Goal: Communication & Community: Answer question/provide support

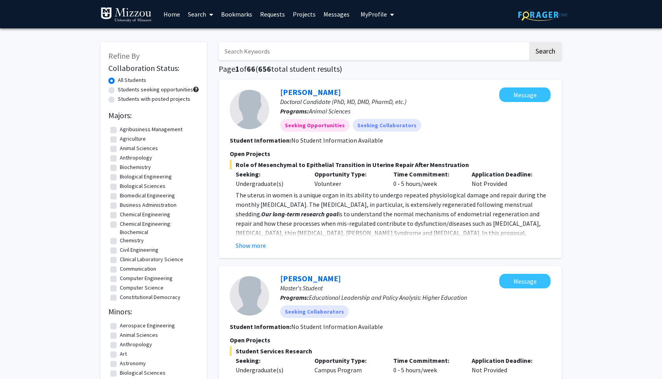
click at [539, 17] on img at bounding box center [542, 15] width 49 height 12
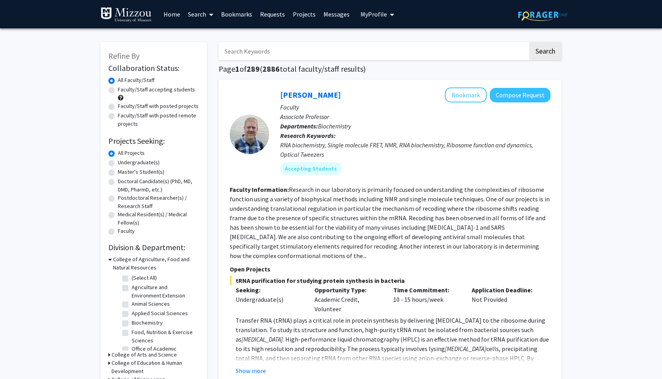
click at [132, 10] on img at bounding box center [126, 15] width 51 height 16
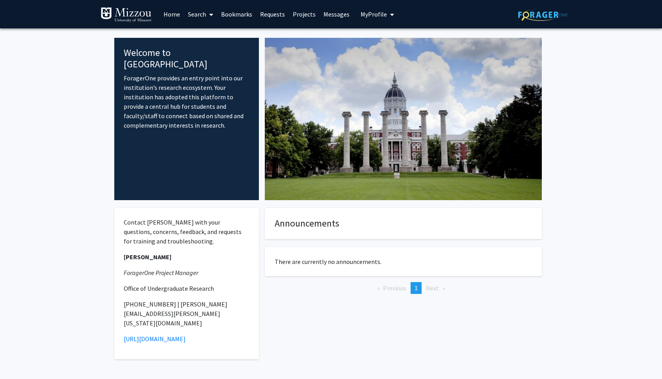
click at [365, 12] on span "My Profile" at bounding box center [374, 14] width 26 height 8
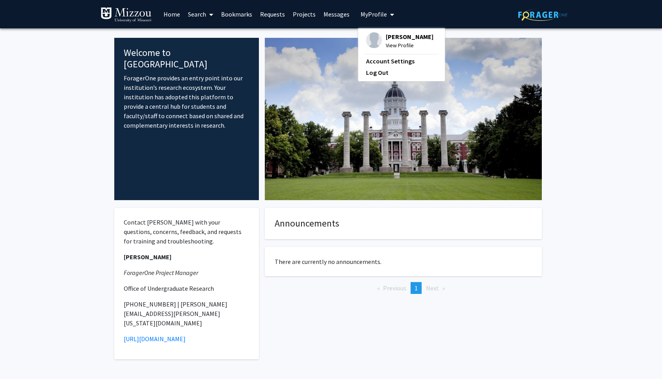
click at [379, 39] on div "[PERSON_NAME] View Profile" at bounding box center [399, 40] width 67 height 17
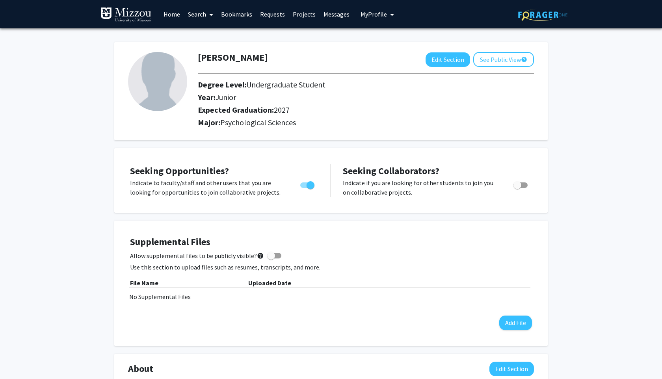
click at [158, 73] on img at bounding box center [157, 81] width 59 height 59
click at [229, 16] on link "Bookmarks" at bounding box center [236, 14] width 39 height 28
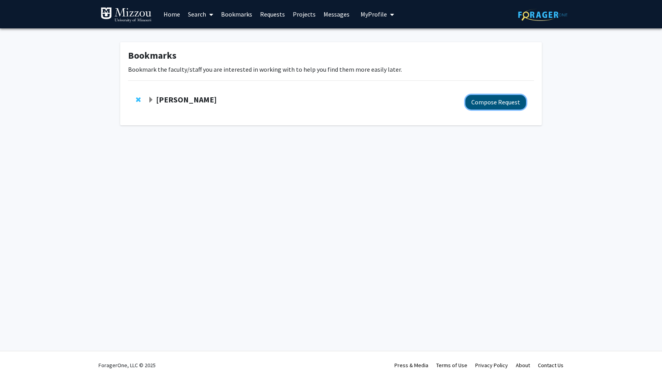
click at [493, 103] on button "Compose Request" at bounding box center [495, 102] width 61 height 15
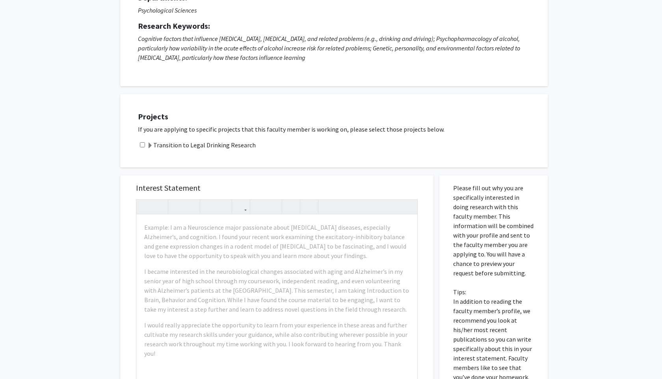
scroll to position [93, 0]
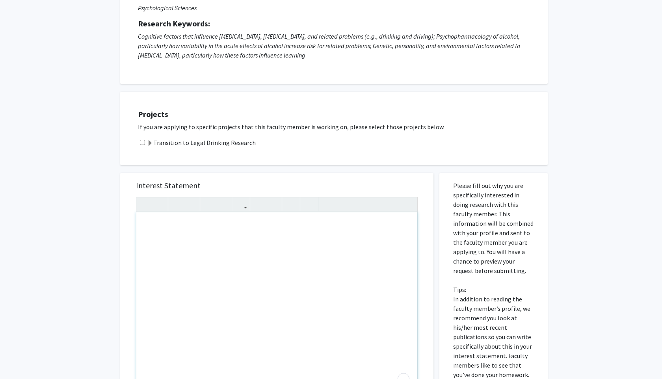
click at [293, 114] on h5 "Projects" at bounding box center [339, 114] width 402 height 9
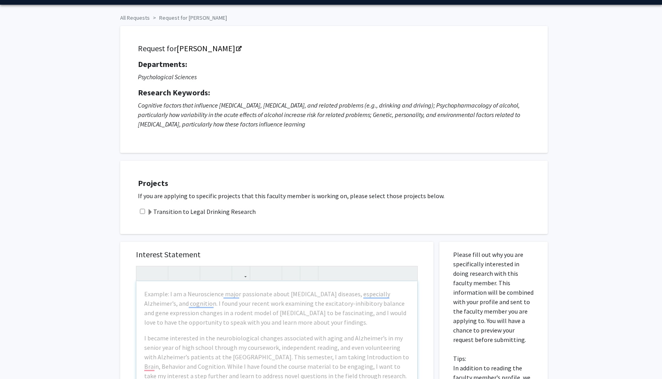
scroll to position [21, 0]
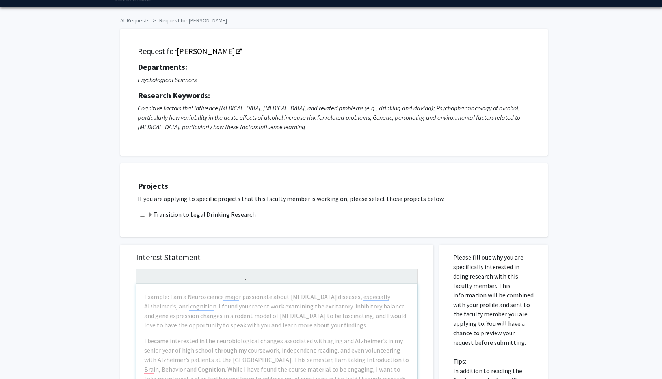
click at [142, 213] on input "checkbox" at bounding box center [142, 214] width 5 height 5
checkbox input "true"
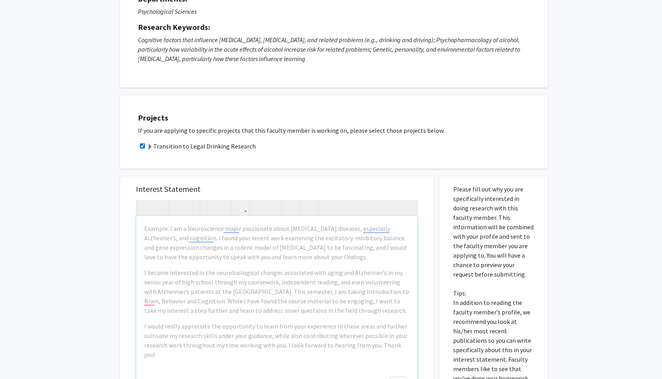
scroll to position [91, 0]
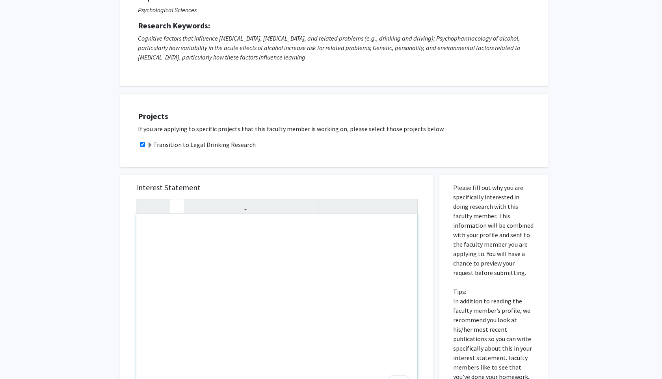
click at [273, 149] on div "Projects If you are applying to specific projects that this faculty member is w…" at bounding box center [339, 131] width 418 height 54
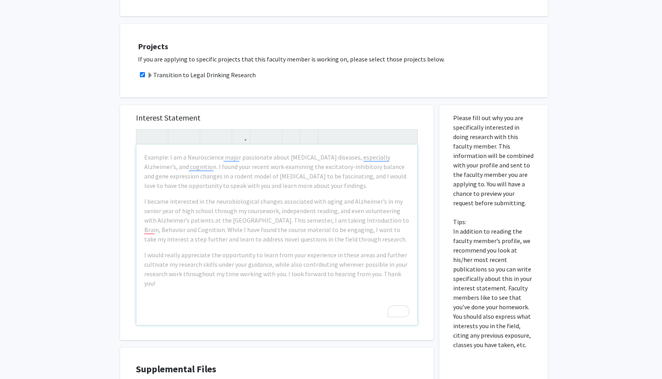
scroll to position [169, 0]
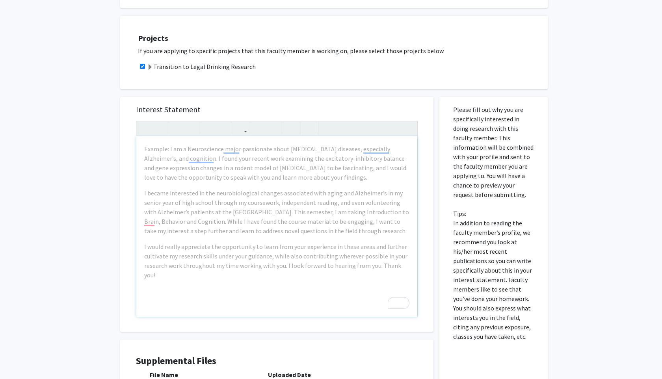
click at [293, 281] on div "Example: I am a Neuroscience major passionate about [MEDICAL_DATA] diseases, es…" at bounding box center [276, 226] width 281 height 181
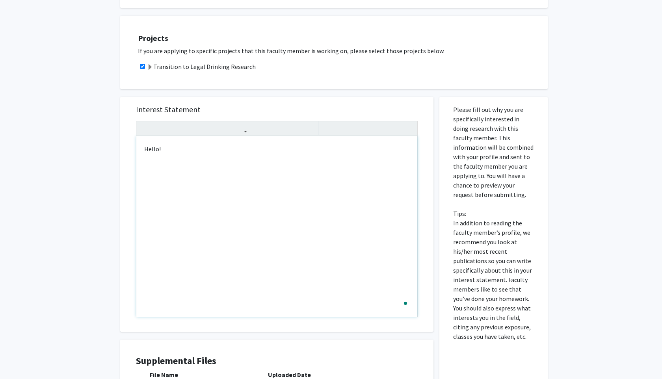
type textarea "Hello!&nbsp;"
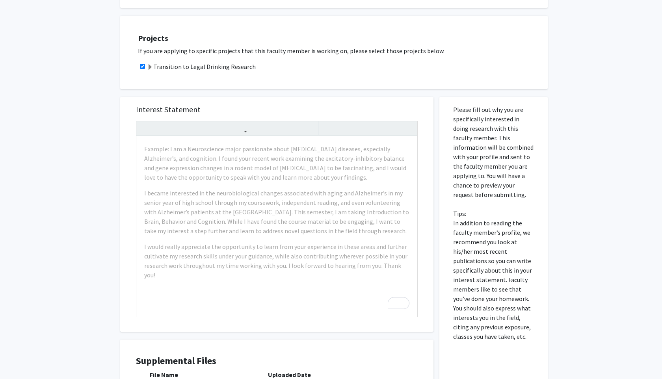
click at [245, 98] on div "Interest Statement Example: I am a Neuroscience major passionate about [MEDICAL…" at bounding box center [277, 214] width 298 height 235
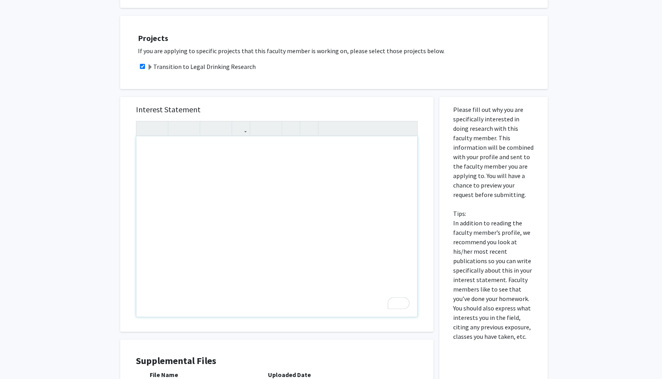
click at [218, 170] on div "To enrich screen reader interactions, please activate Accessibility in Grammarl…" at bounding box center [276, 226] width 281 height 181
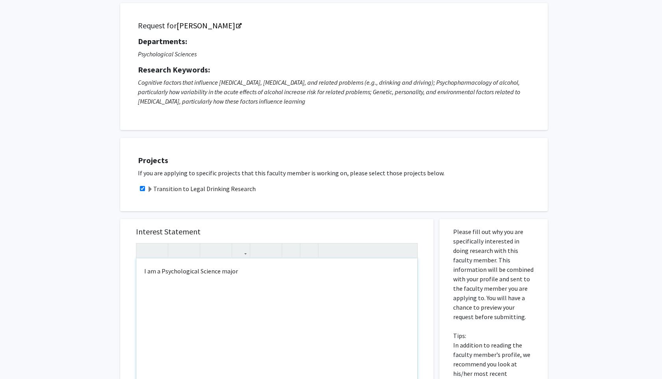
scroll to position [47, 0]
click at [151, 277] on div "I am a Psychological Science major whose primary interest is working with child…" at bounding box center [276, 348] width 281 height 181
click at [347, 283] on div "I am a Psychological Science major whose primary interest is working with child…" at bounding box center [276, 348] width 281 height 181
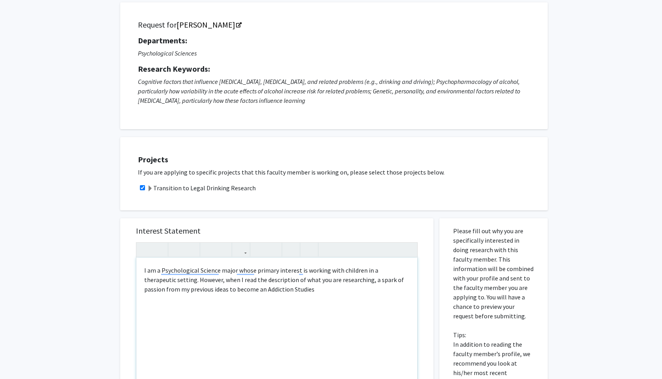
click at [294, 295] on div "I am a Psychological Science major whose primary interest is working with child…" at bounding box center [276, 348] width 281 height 181
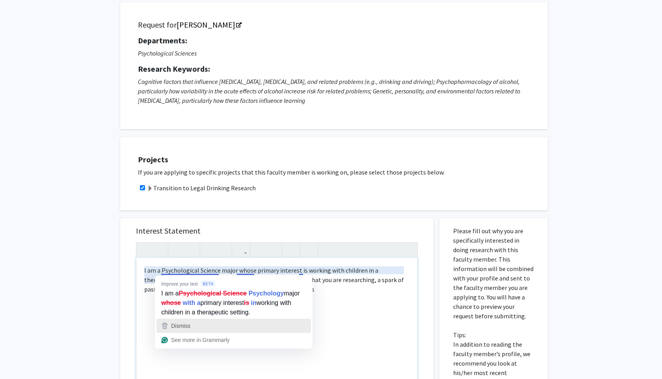
click at [205, 323] on div "Dismiss" at bounding box center [233, 326] width 147 height 12
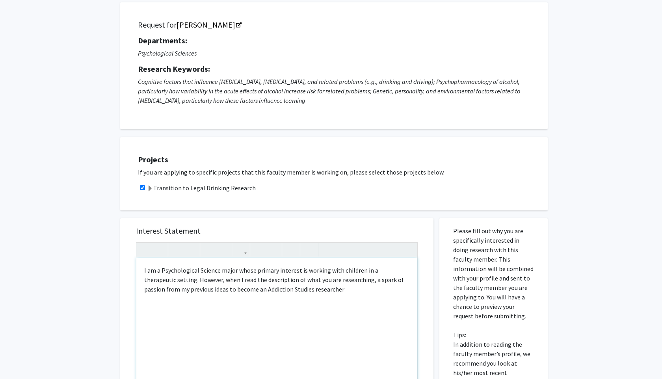
drag, startPoint x: 305, startPoint y: 290, endPoint x: 269, endPoint y: 290, distance: 36.7
click at [269, 290] on div "I am a Psychological Science major whose primary interest is working with child…" at bounding box center [276, 348] width 281 height 181
type textarea "I am a Psychological Science major whose primary interest is working with child…"
click at [239, 285] on div "I am a Psychological Science major whose primary interest is working with child…" at bounding box center [276, 348] width 281 height 181
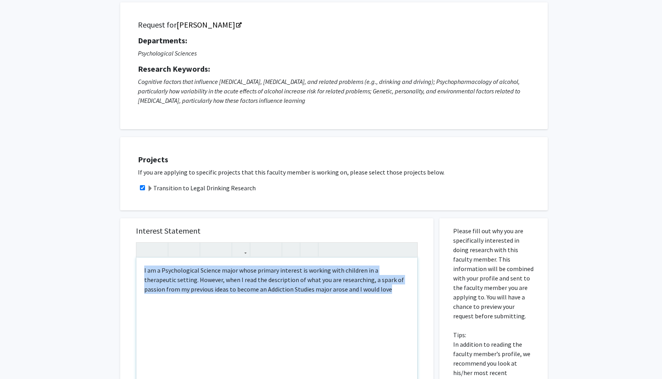
click at [239, 285] on div "I am a Psychological Science major whose primary interest is working with child…" at bounding box center [276, 348] width 281 height 181
copy div "I am a Psychological Science major whose primary interest is working with child…"
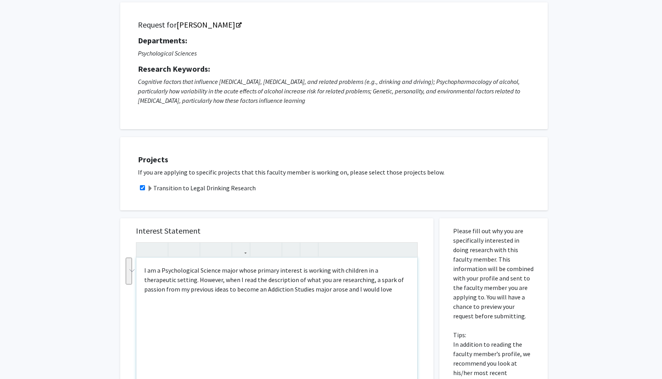
scroll to position [47, 0]
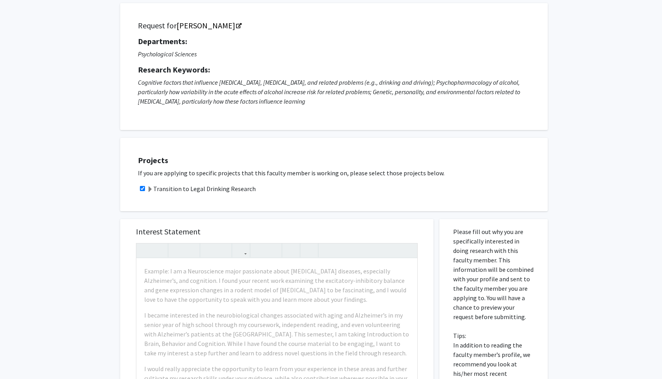
click at [231, 233] on h5 "Interest Statement" at bounding box center [277, 231] width 282 height 9
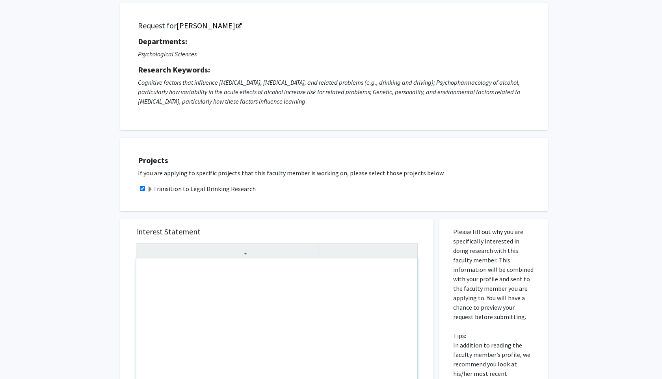
click at [224, 282] on div "To enrich screen reader interactions, please activate Accessibility in Grammarl…" at bounding box center [276, 349] width 281 height 181
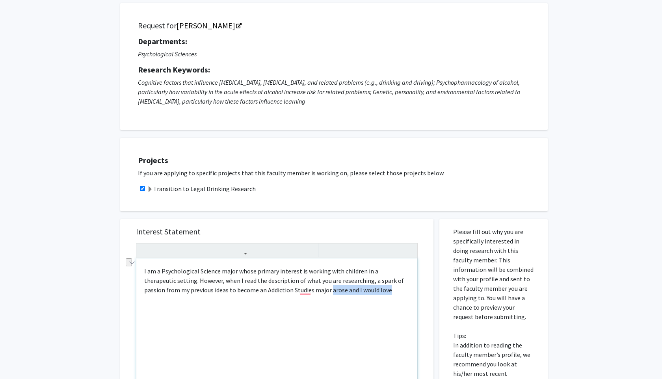
drag, startPoint x: 350, startPoint y: 290, endPoint x: 286, endPoint y: 291, distance: 63.9
click at [286, 291] on p "I am a Psychological Science major whose primary interest is working with child…" at bounding box center [276, 280] width 265 height 28
click at [342, 281] on p "I am a Psychological Science major whose primary interest is working with child…" at bounding box center [276, 280] width 265 height 28
click at [346, 282] on p "I am a Psychological Science major whose primary interest is working with child…" at bounding box center [276, 280] width 265 height 28
click at [344, 282] on p "I am a Psychological Science major whose primary interest is working with child…" at bounding box center [276, 280] width 265 height 28
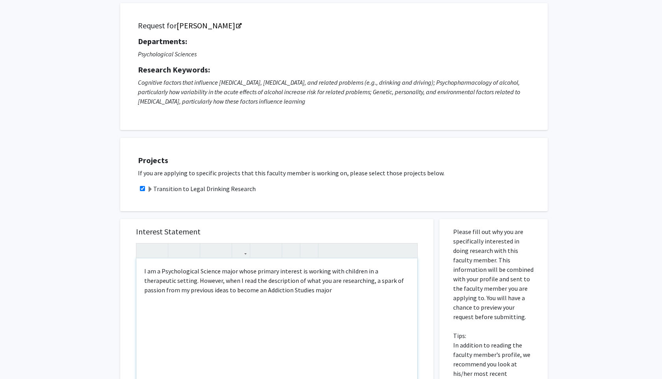
click at [366, 282] on p "I am a Psychological Science major whose primary interest is working with child…" at bounding box center [276, 280] width 265 height 28
click at [338, 294] on p "I am a Psychological Science major whose primary interest is working with child…" at bounding box center [276, 280] width 265 height 28
drag, startPoint x: 305, startPoint y: 292, endPoint x: 214, endPoint y: 291, distance: 90.3
click at [214, 291] on p "I am a Psychological Science major whose primary interest is working with child…" at bounding box center [276, 280] width 265 height 28
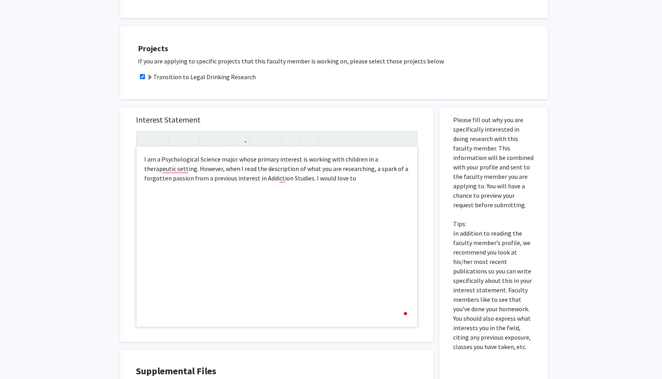
scroll to position [0, 0]
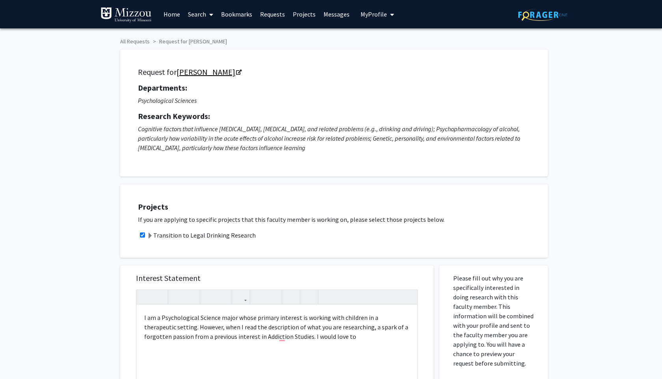
click at [213, 74] on link "[PERSON_NAME]" at bounding box center [209, 72] width 64 height 10
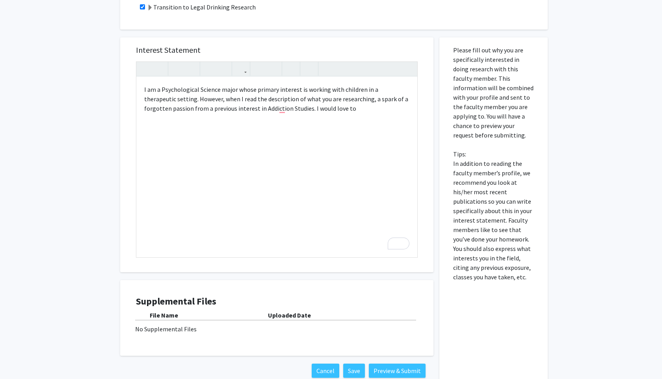
scroll to position [233, 0]
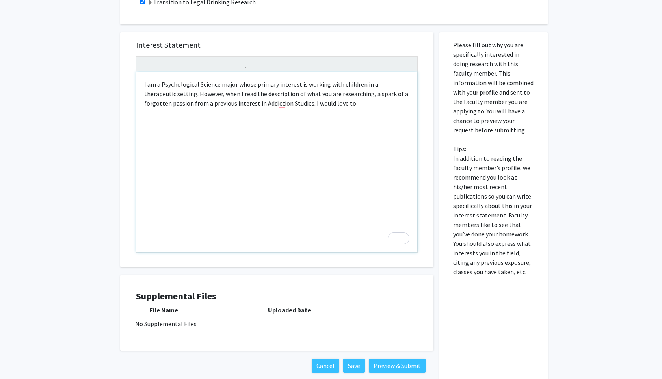
click at [332, 107] on p "I am a Psychological Science major whose primary interest is working with child…" at bounding box center [276, 94] width 265 height 28
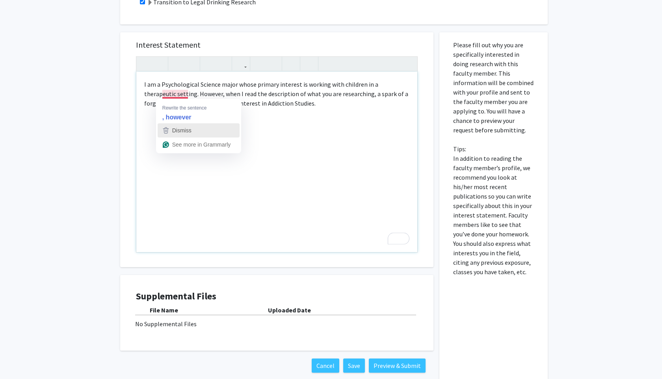
click at [188, 129] on span "Dismiss" at bounding box center [181, 130] width 19 height 6
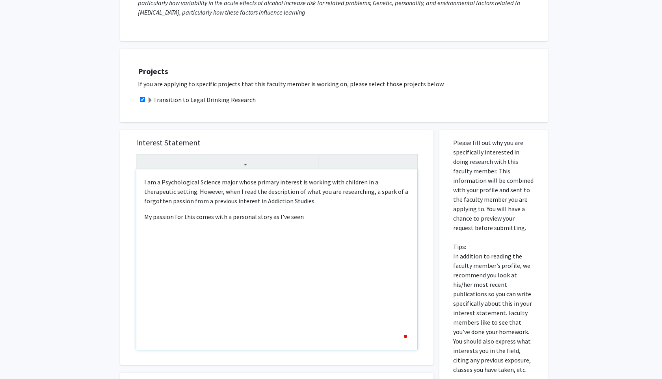
scroll to position [134, 0]
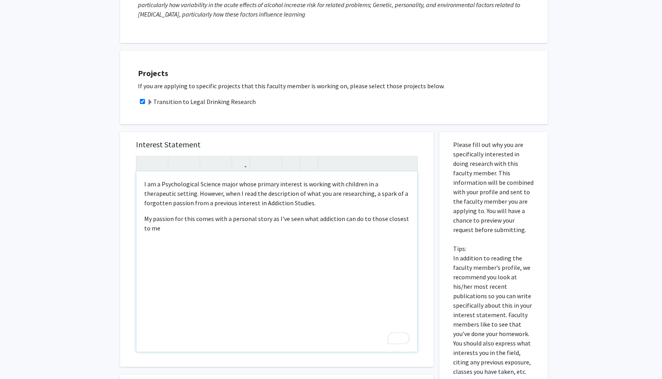
click at [315, 222] on p "My passion for this comes with a personal story as I've seen what addiction can…" at bounding box center [276, 223] width 265 height 19
click at [305, 233] on p "My passion for this comes with a personal story as I've seen what [MEDICAL_DATA…" at bounding box center [276, 223] width 265 height 19
type textarea "<p>I am a Psychological Science major whose primary interest is working with ch…"
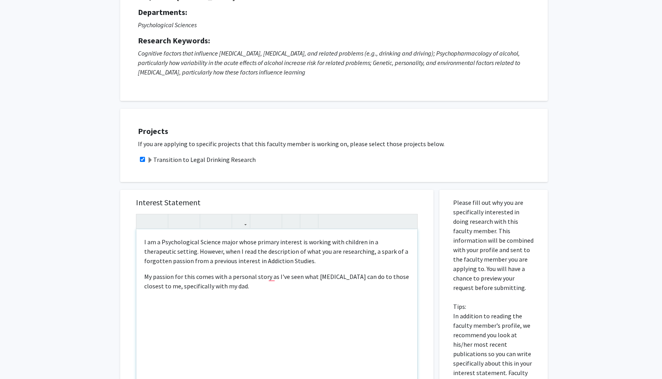
scroll to position [78, 0]
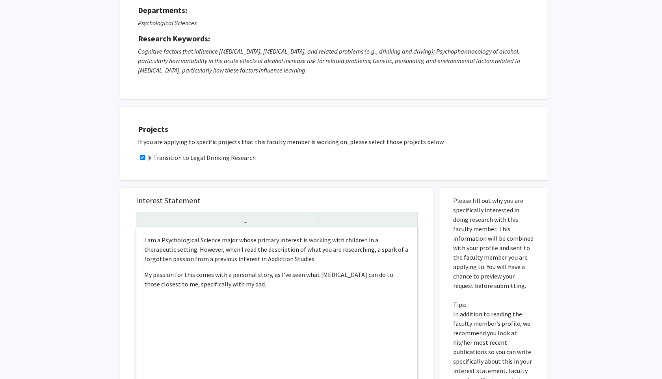
click at [272, 288] on p "My passion for this comes with a personal story, as I've seen what [MEDICAL_DAT…" at bounding box center [276, 279] width 265 height 19
click at [268, 274] on p "My passion for this comes with a personal story, as I've seen what [MEDICAL_DAT…" at bounding box center [276, 279] width 265 height 19
click at [254, 286] on p "My passion for this comes with a personal story, as I've seen what [MEDICAL_DAT…" at bounding box center [276, 279] width 265 height 19
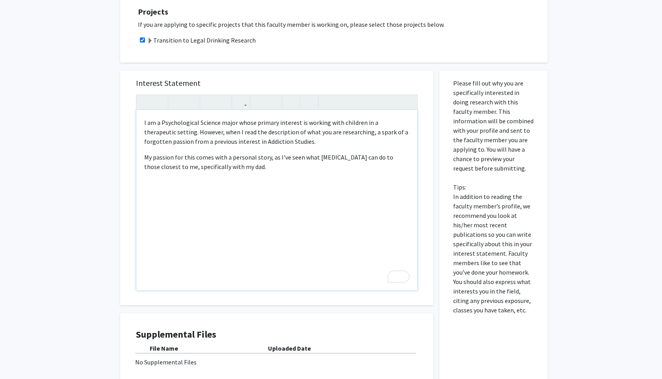
scroll to position [198, 0]
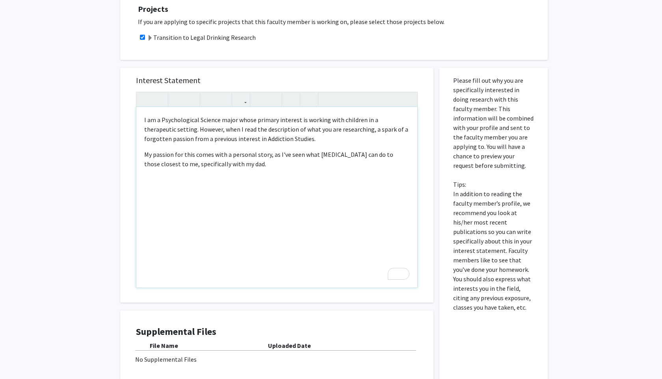
click at [296, 143] on p "I am a Psychological Science major whose primary interest is working with child…" at bounding box center [276, 129] width 265 height 28
click at [274, 169] on div "I am a Psychological Science major whose primary interest is working with child…" at bounding box center [276, 197] width 281 height 181
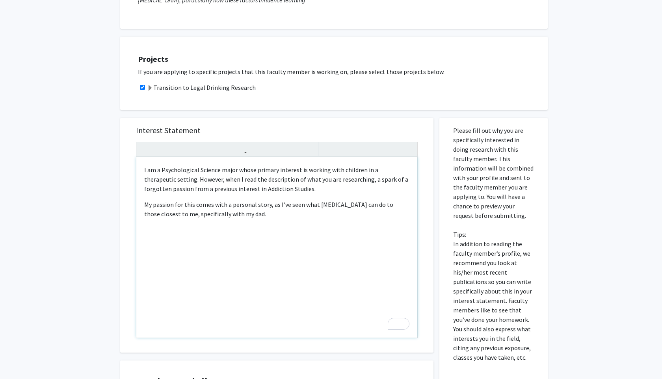
scroll to position [145, 0]
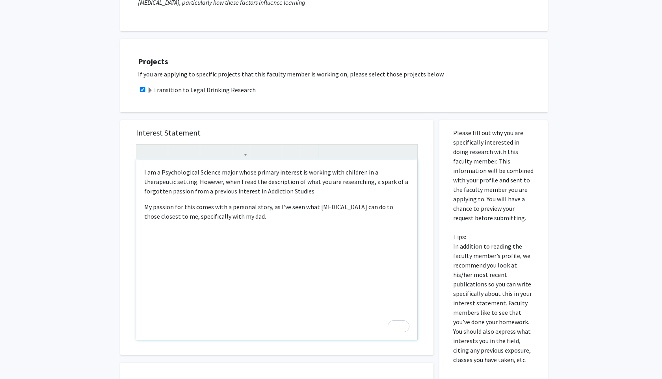
click at [206, 223] on div "I am a Psychological Science major whose primary interest is working with child…" at bounding box center [276, 250] width 281 height 181
click at [206, 222] on div "I am a Psychological Science major whose primary interest is working with child…" at bounding box center [276, 250] width 281 height 181
drag, startPoint x: 253, startPoint y: 220, endPoint x: 142, endPoint y: 174, distance: 119.3
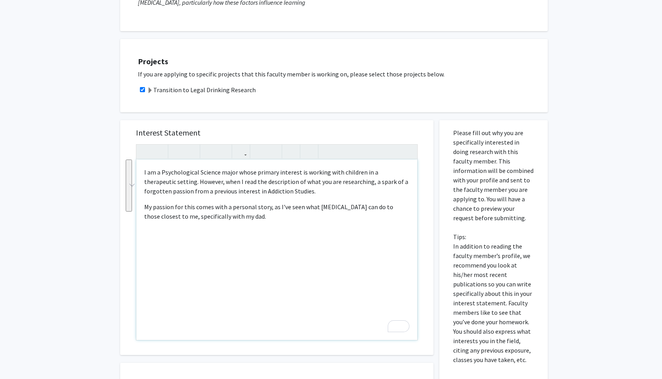
click at [142, 174] on div "I am a Psychological Science major whose primary interest is working with child…" at bounding box center [276, 250] width 281 height 181
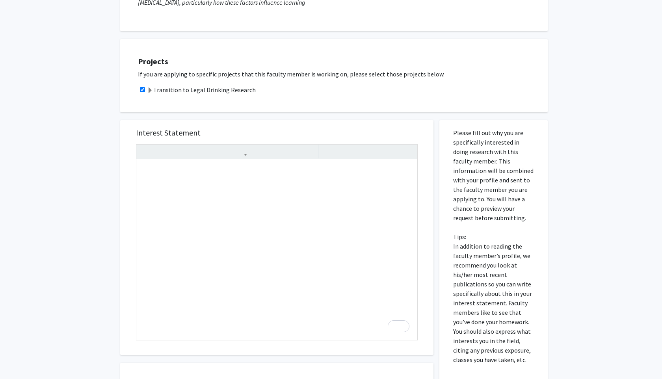
click at [294, 105] on div "Projects If you are applying to specific projects that this faculty member is w…" at bounding box center [334, 75] width 428 height 73
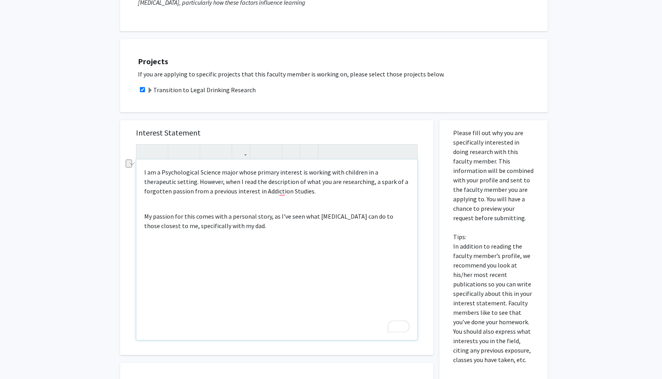
drag, startPoint x: 246, startPoint y: 227, endPoint x: 180, endPoint y: 229, distance: 66.6
click at [180, 229] on p "My passion for this comes with a personal story, as I've seen what [MEDICAL_DAT…" at bounding box center [276, 221] width 265 height 19
click at [290, 190] on p "I am a Psychological Science major whose primary interest is working with child…" at bounding box center [276, 182] width 265 height 28
click at [164, 182] on p "I am a Psychological Science major whose primary interest is working with child…" at bounding box center [276, 182] width 265 height 28
click at [165, 183] on p "I am a Psychological Science major whose primary interest is working with child…" at bounding box center [276, 182] width 265 height 28
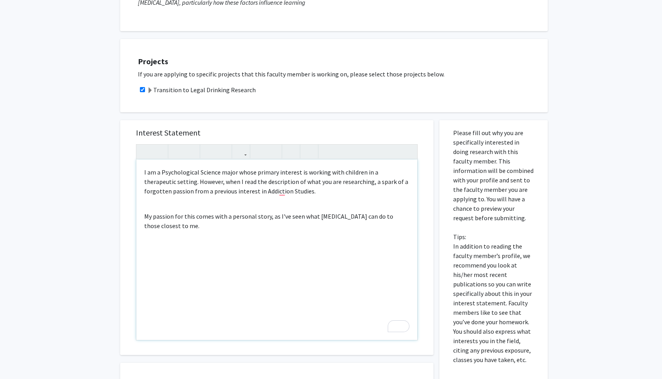
click at [161, 173] on p "I am a Psychological Science major whose primary interest is working with child…" at bounding box center [276, 182] width 265 height 28
type textarea "<p>I am a junior transfer Psychological Science major whose primary interest is…"
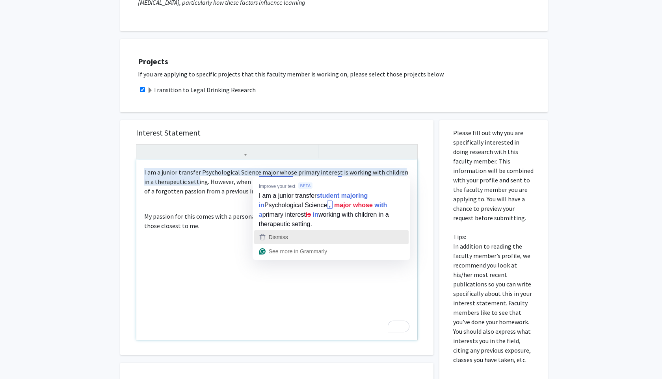
click at [281, 233] on div "Dismiss" at bounding box center [277, 237] width 21 height 12
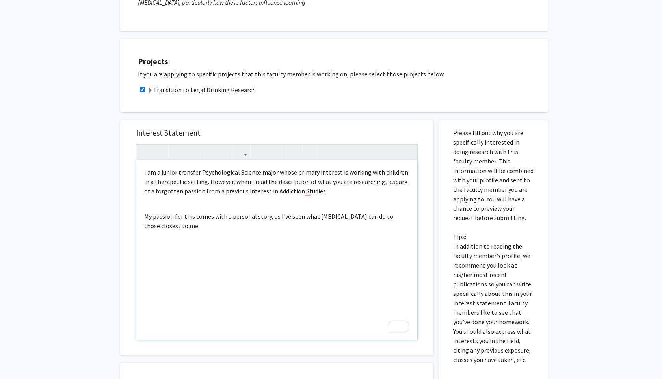
click at [330, 193] on p "I am a junior transfer Psychological Science major whose primary interest is wo…" at bounding box center [276, 182] width 265 height 28
click at [203, 182] on p "I am a junior transfer Psychological Science major whose primary interest is wo…" at bounding box center [276, 182] width 265 height 28
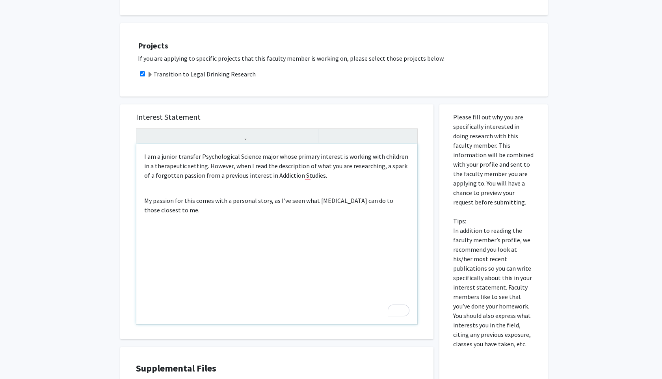
click at [332, 181] on div "I am a junior transfer Psychological Science major whose primary interest is wo…" at bounding box center [276, 234] width 281 height 181
click at [327, 177] on p "I am a junior transfer Psychological Science major whose primary interest is wo…" at bounding box center [276, 166] width 265 height 28
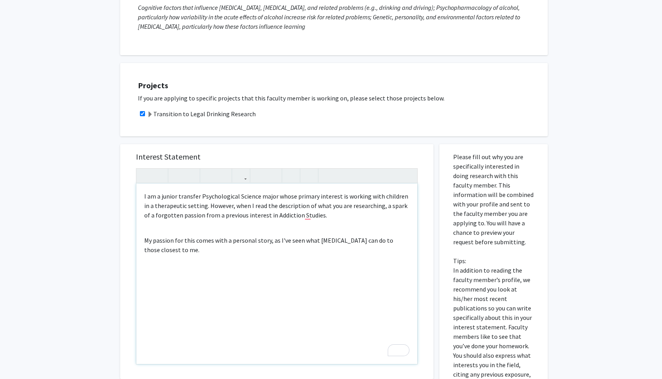
scroll to position [122, 0]
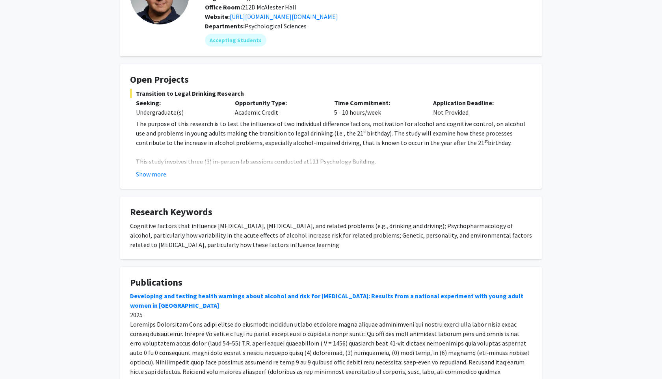
scroll to position [80, 0]
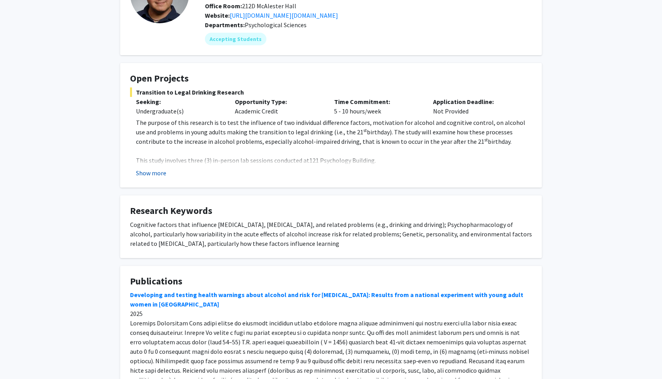
click at [159, 175] on button "Show more" at bounding box center [151, 172] width 30 height 9
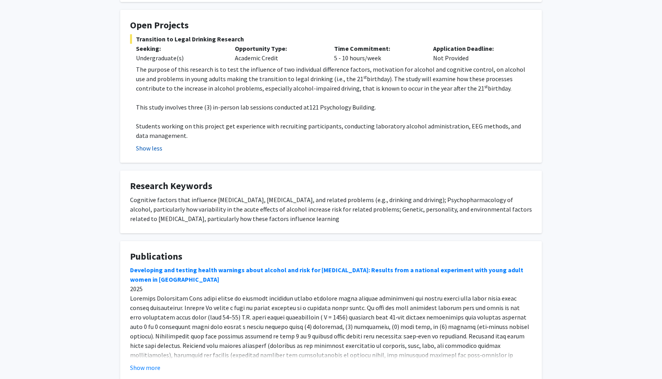
scroll to position [186, 0]
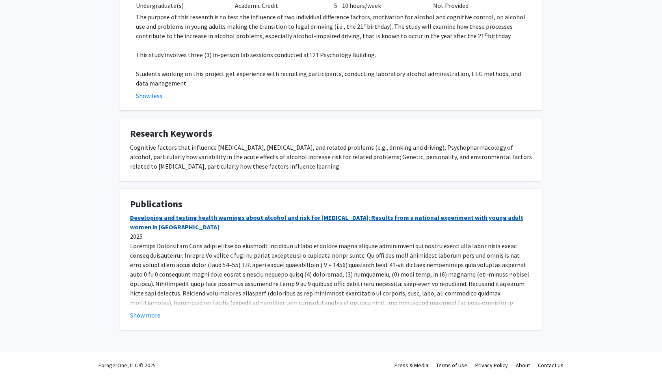
click at [153, 229] on link "Developing and testing health warnings about alcohol and risk for [MEDICAL_DATA…" at bounding box center [326, 222] width 393 height 17
